Goal: Obtain resource: Obtain resource

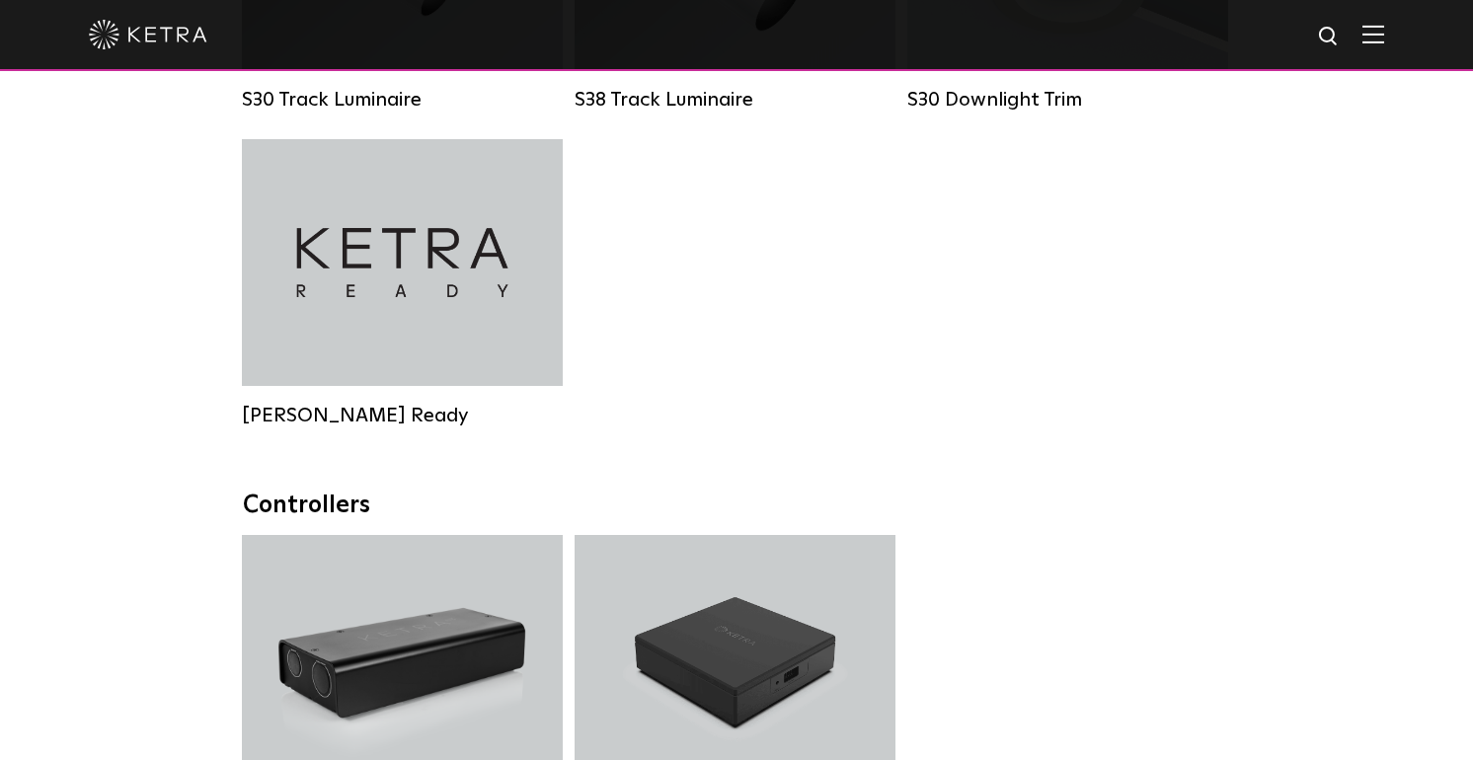
scroll to position [1828, 0]
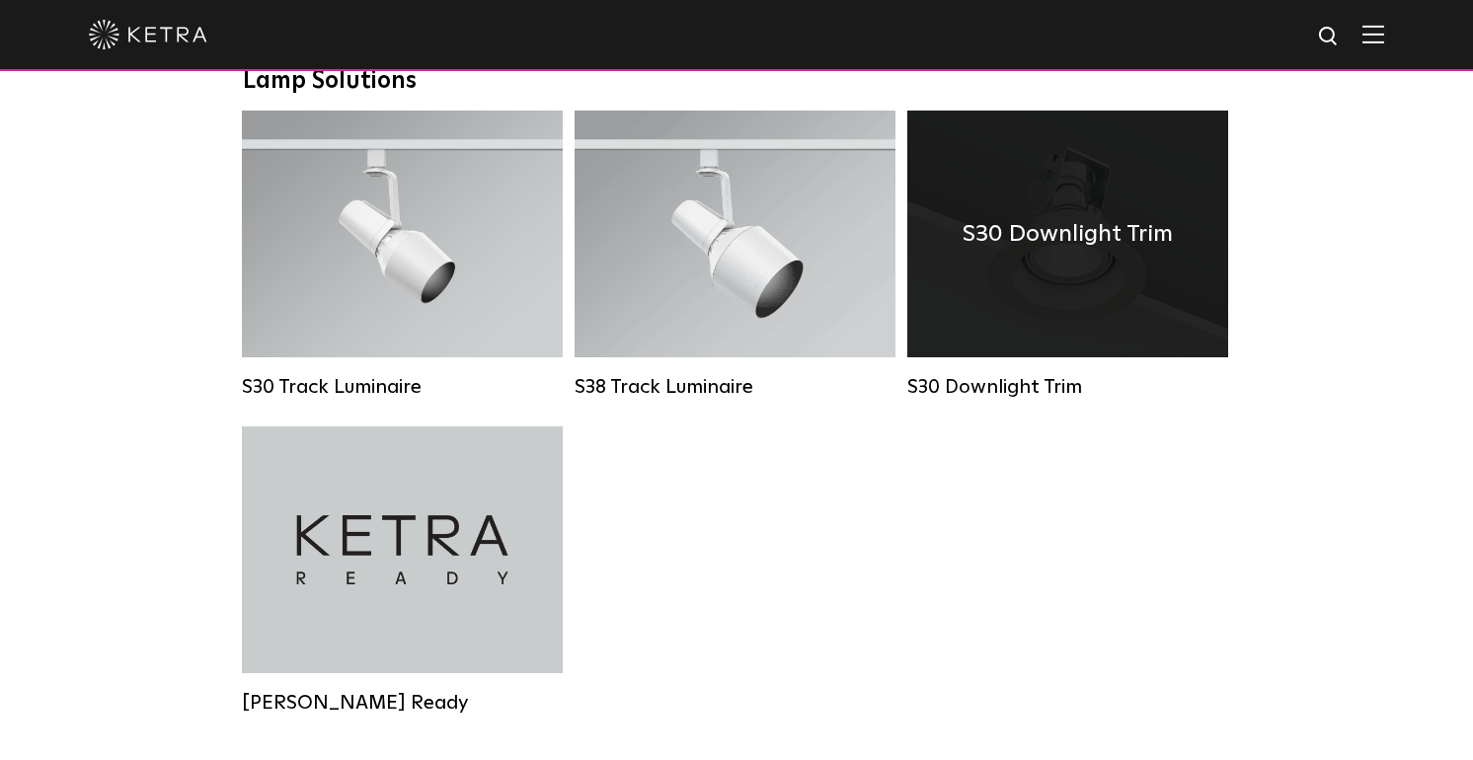
click at [1082, 297] on div "S30 Downlight Trim" at bounding box center [1067, 234] width 321 height 247
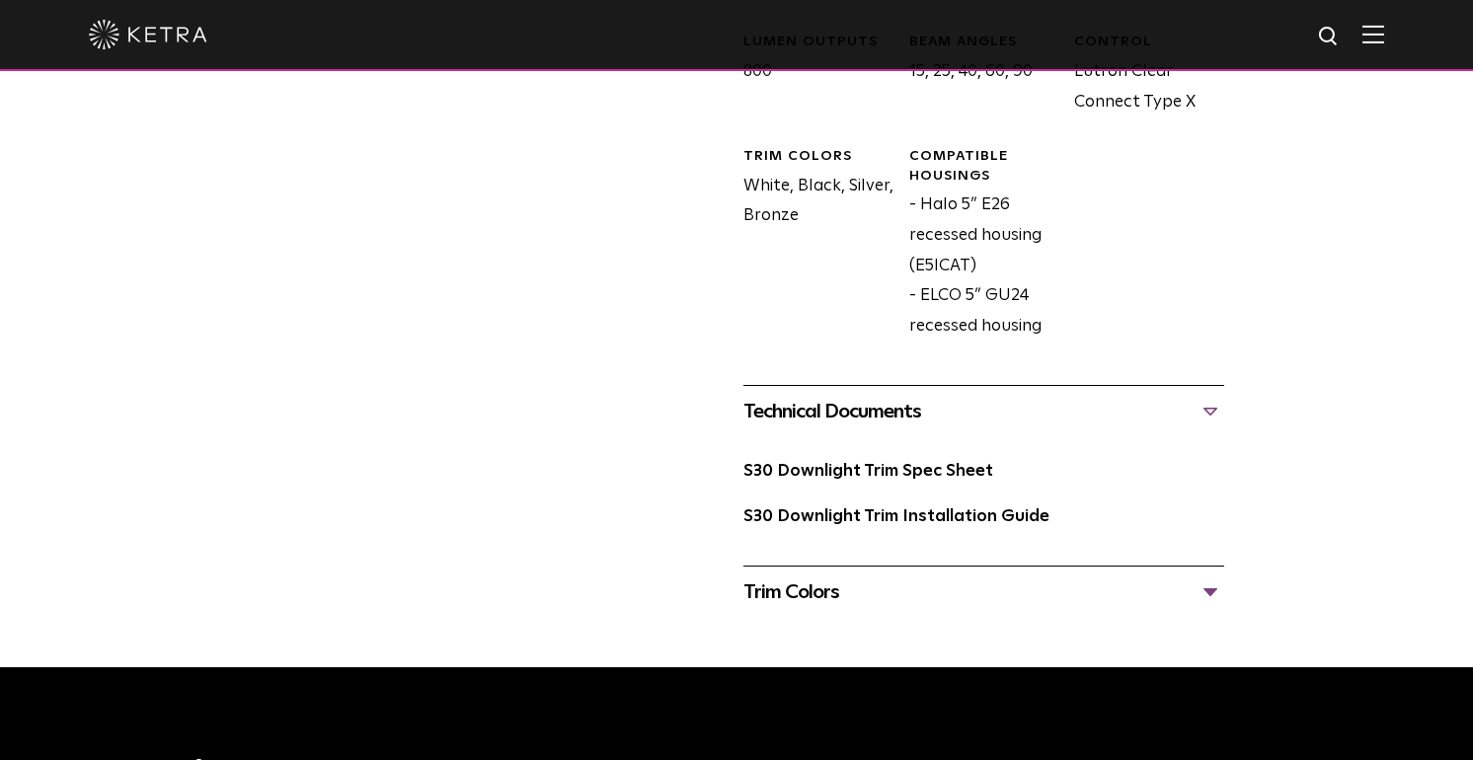
click at [915, 463] on link "S30 Downlight Trim Spec Sheet" at bounding box center [868, 471] width 250 height 17
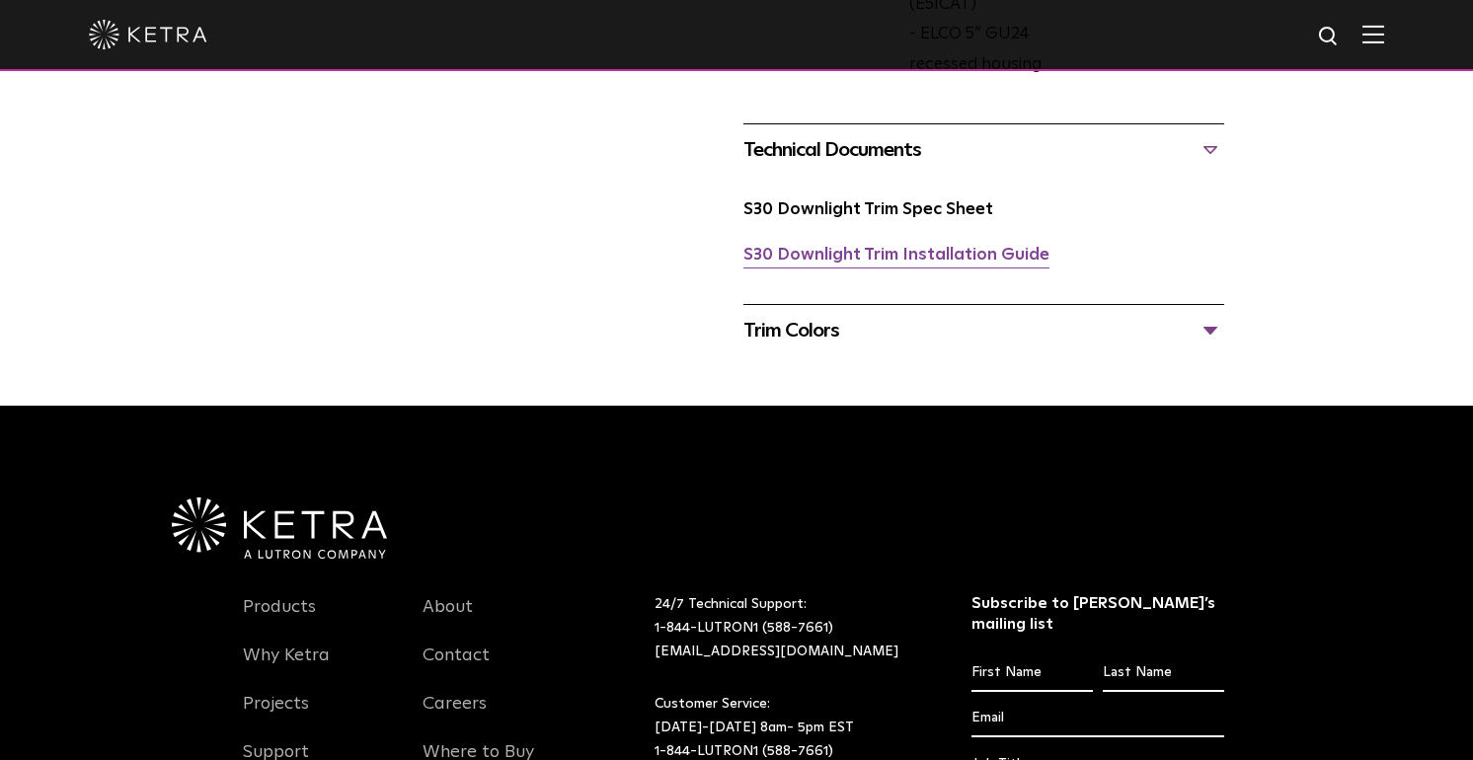
scroll to position [1105, 0]
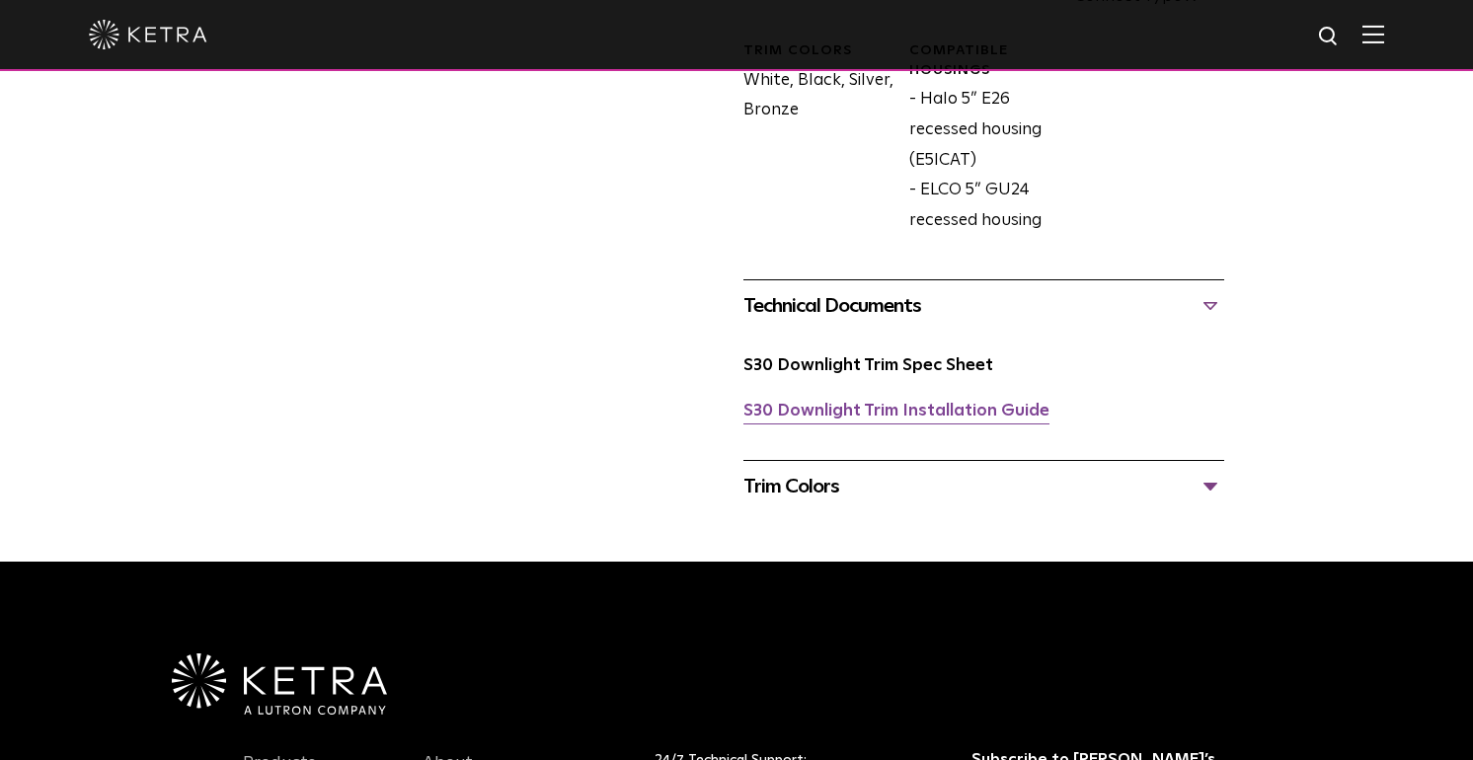
click at [923, 403] on link "S30 Downlight Trim Installation Guide" at bounding box center [896, 411] width 306 height 17
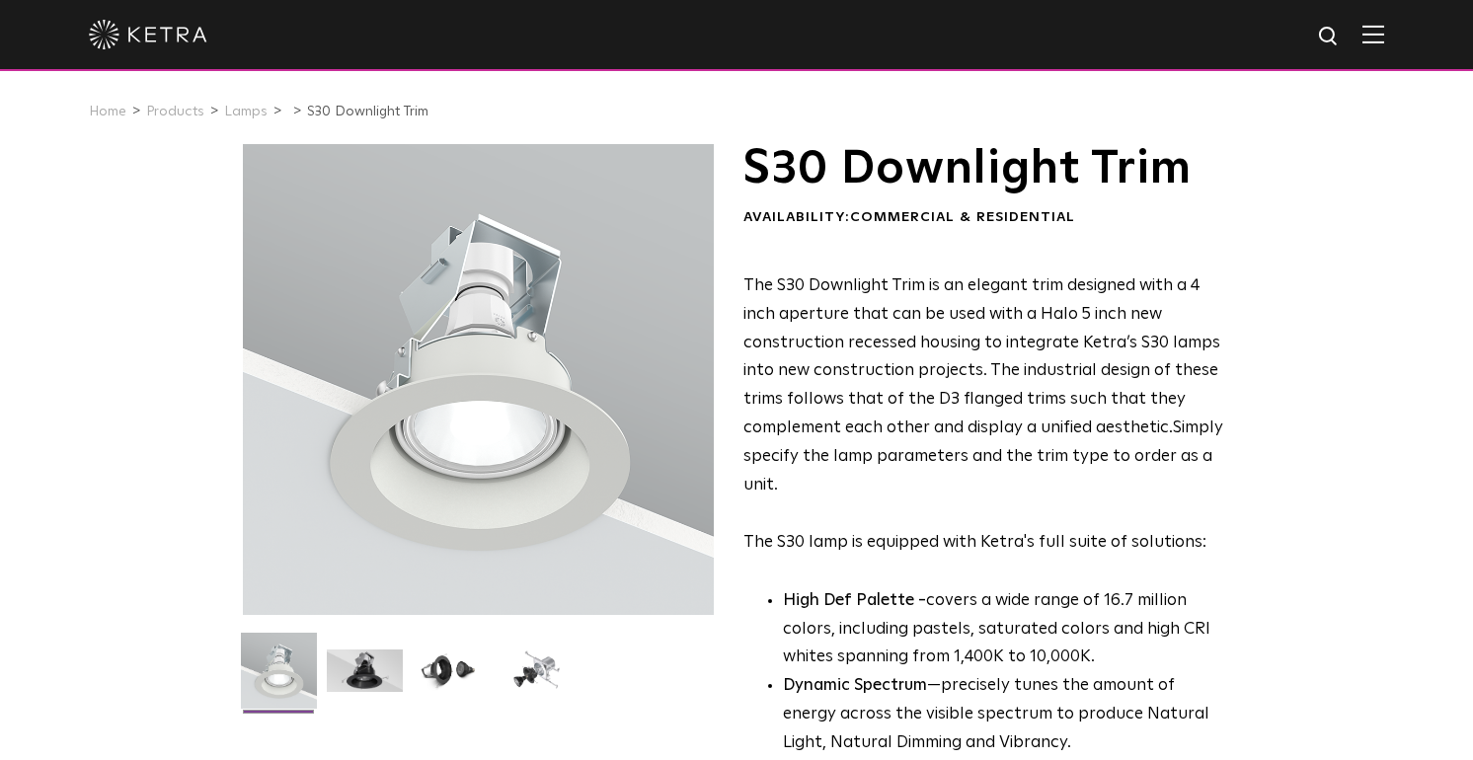
scroll to position [0, 0]
click at [241, 115] on link "Lamps" at bounding box center [245, 112] width 43 height 14
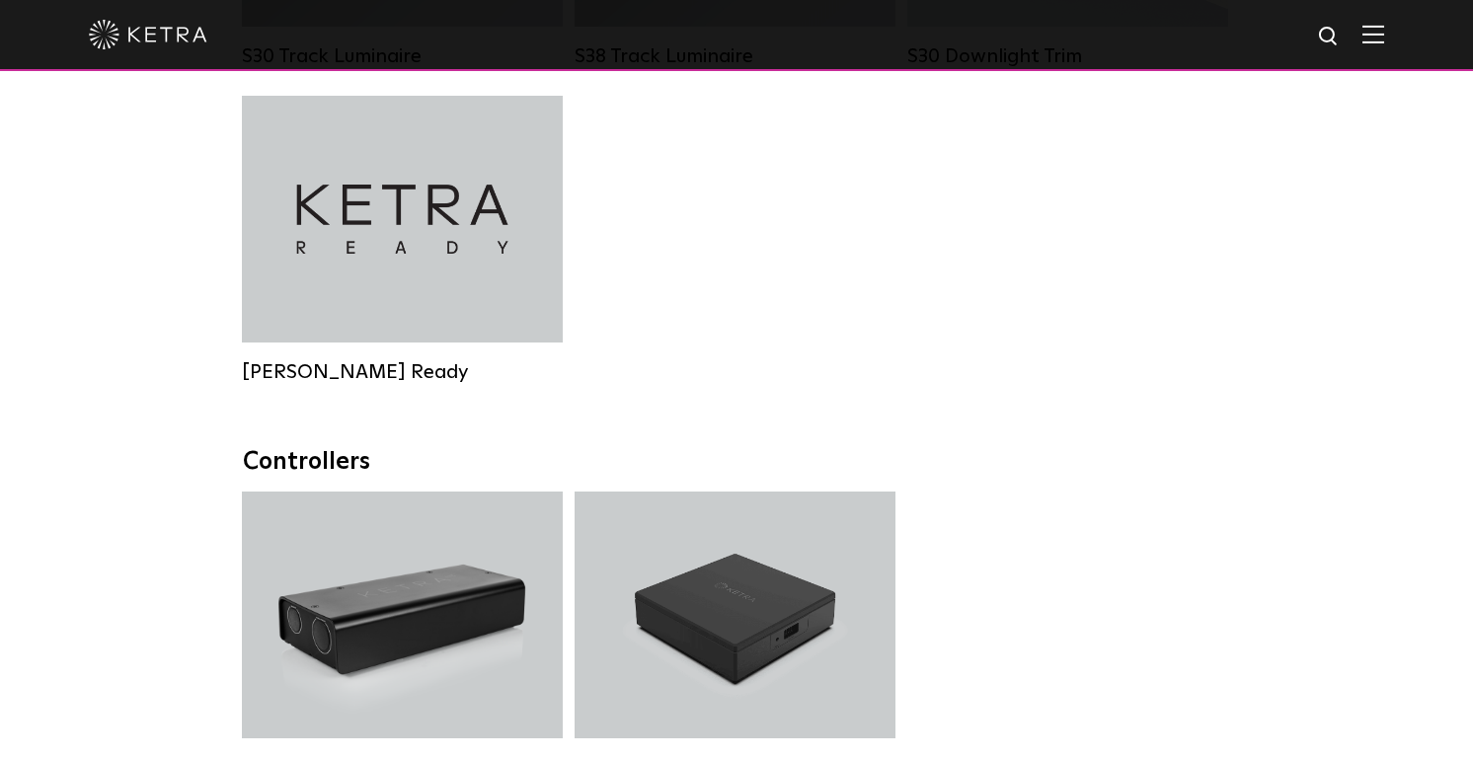
scroll to position [1403, 0]
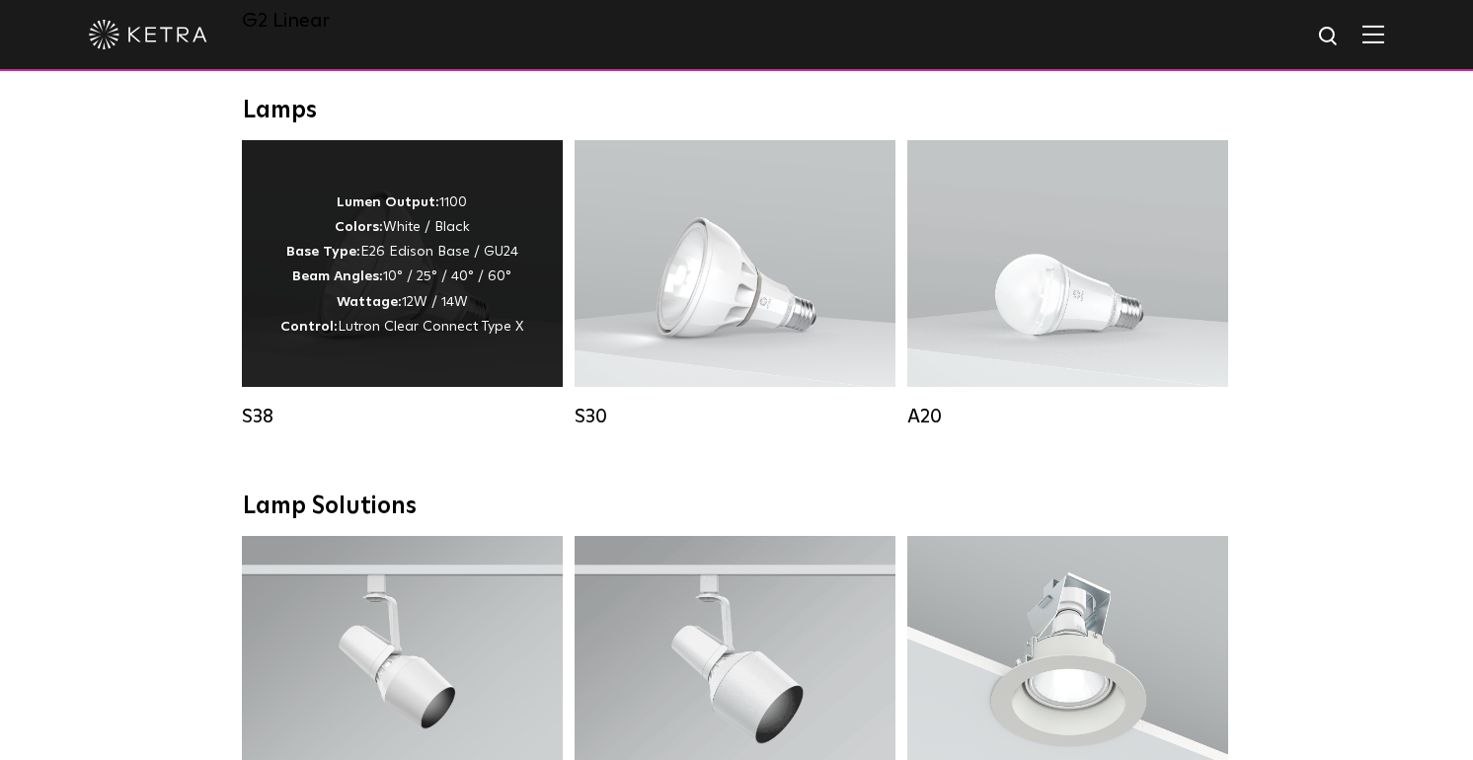
click at [394, 257] on p "Lumen Output: 1100 Colors: White / Black Base Type: E26 Edison Base / GU24 Beam…" at bounding box center [401, 265] width 243 height 149
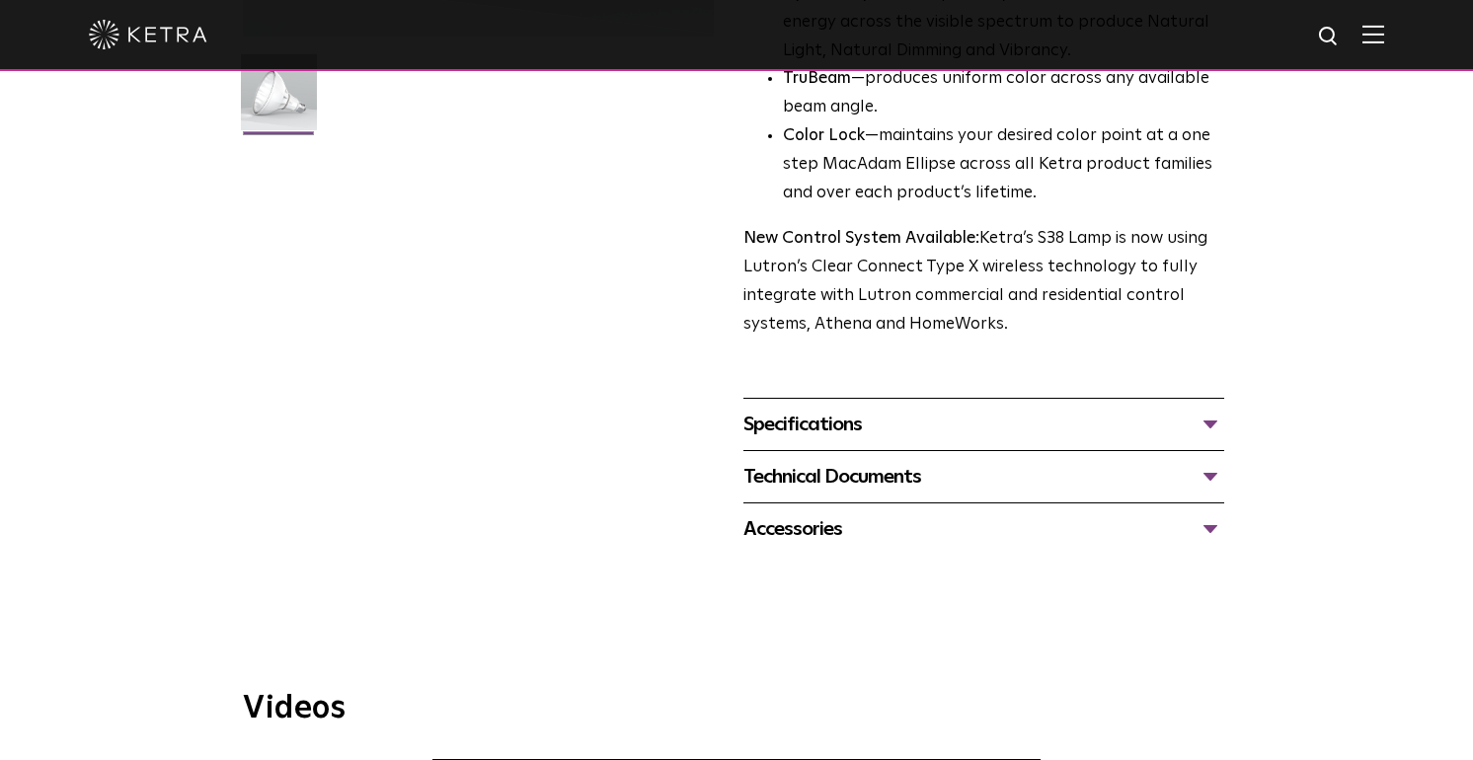
scroll to position [580, 0]
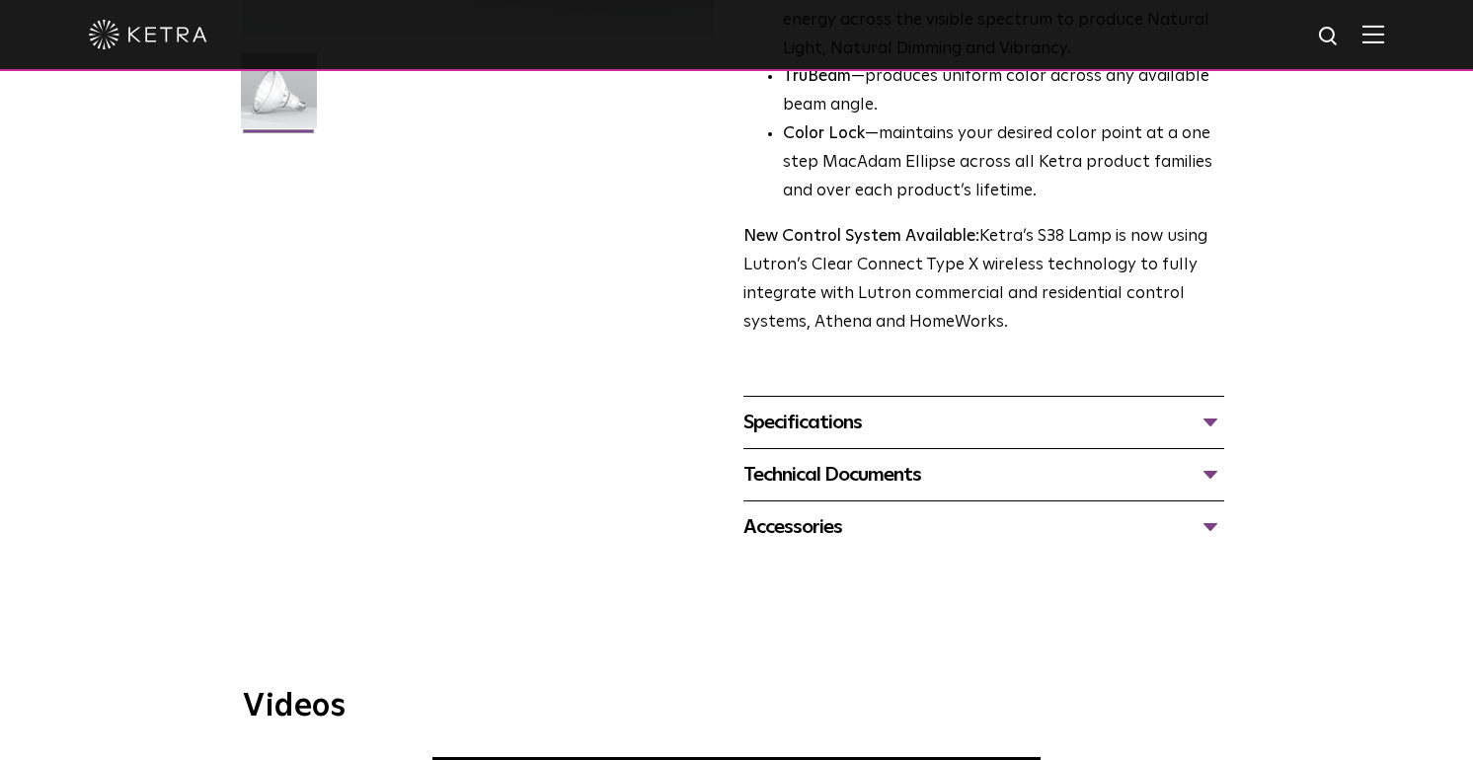
click at [1167, 407] on div "Specifications" at bounding box center [983, 423] width 481 height 32
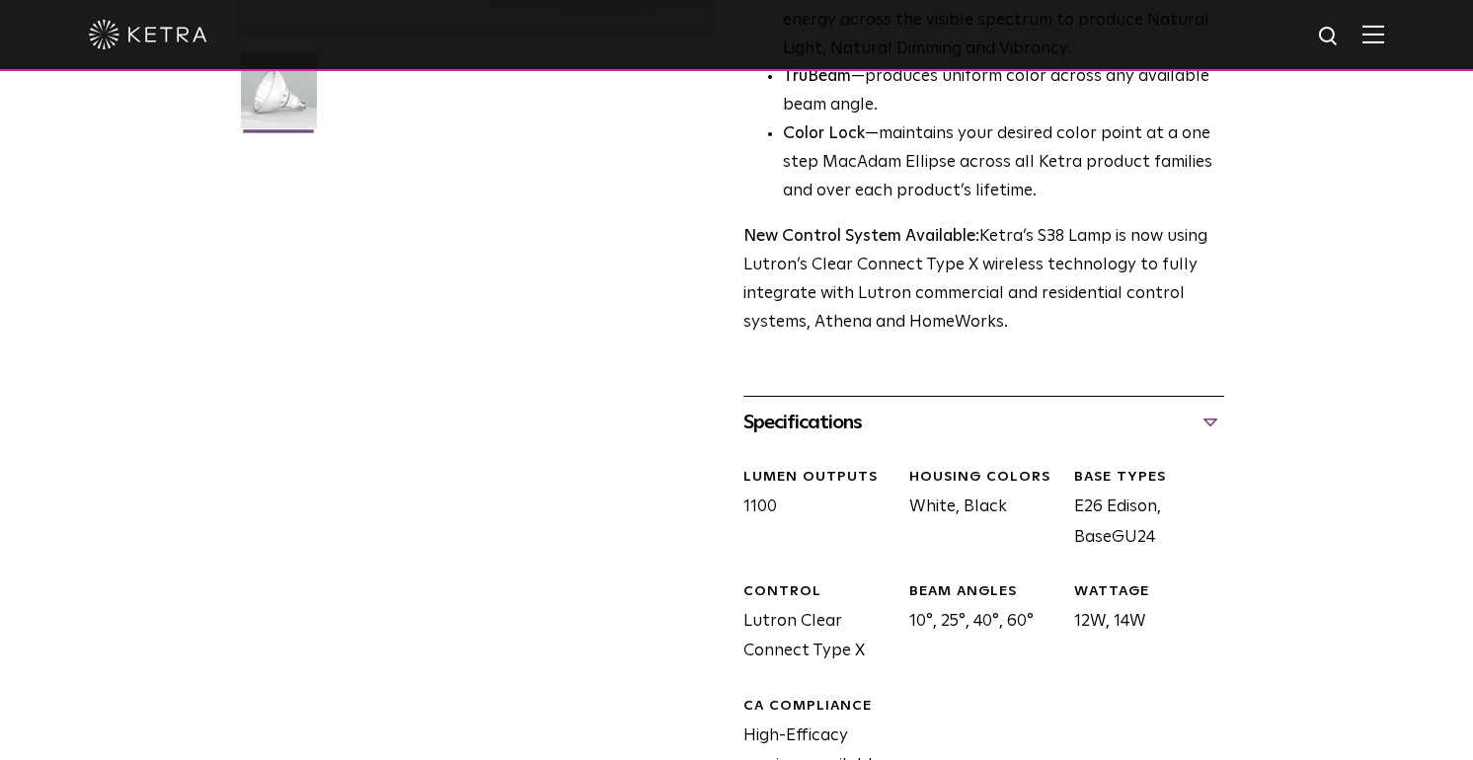
click at [1166, 407] on div "Specifications" at bounding box center [983, 423] width 481 height 32
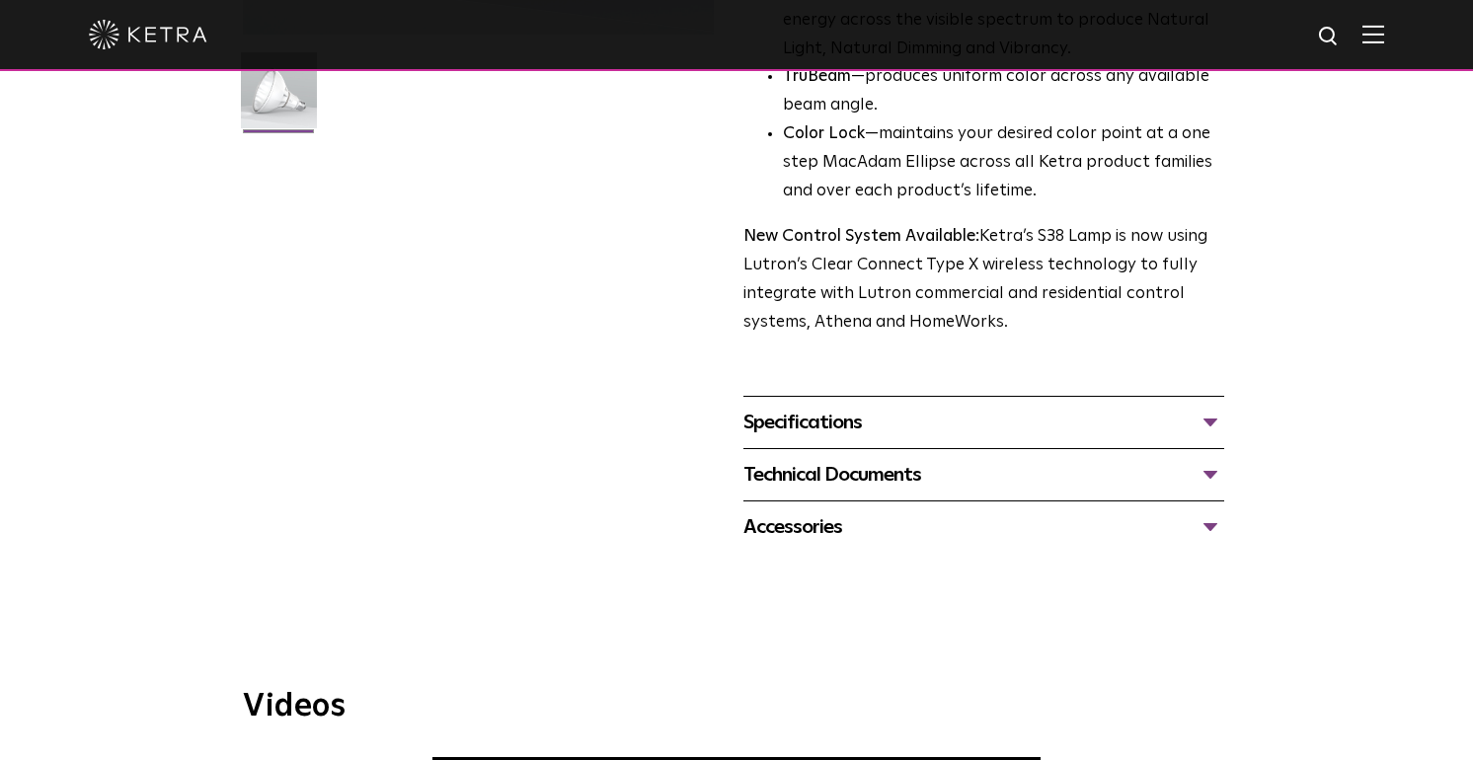
click at [1217, 459] on div "Technical Documents" at bounding box center [983, 475] width 481 height 32
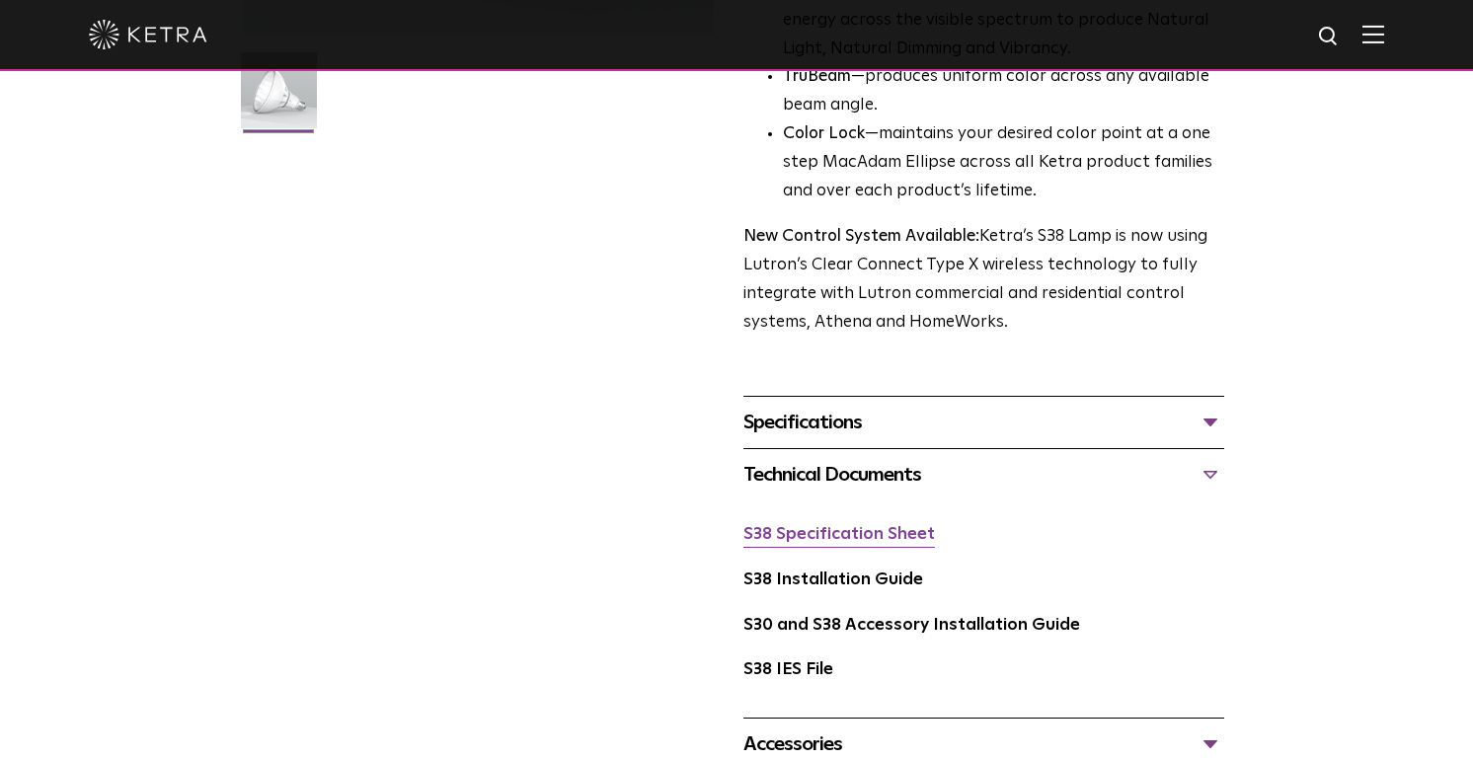
click at [908, 526] on link "S38 Specification Sheet" at bounding box center [839, 534] width 192 height 17
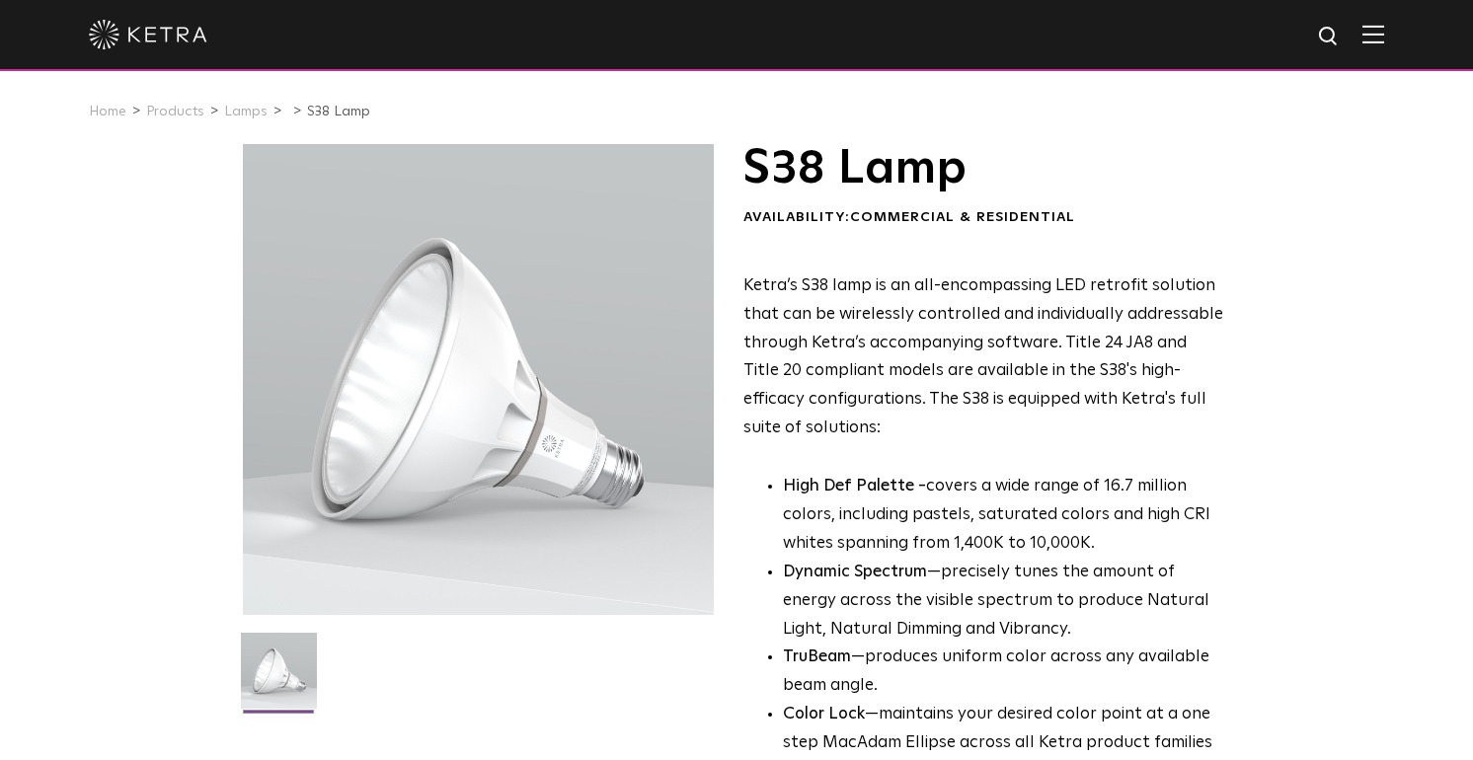
scroll to position [0, 0]
